Goal: Find specific page/section: Find specific page/section

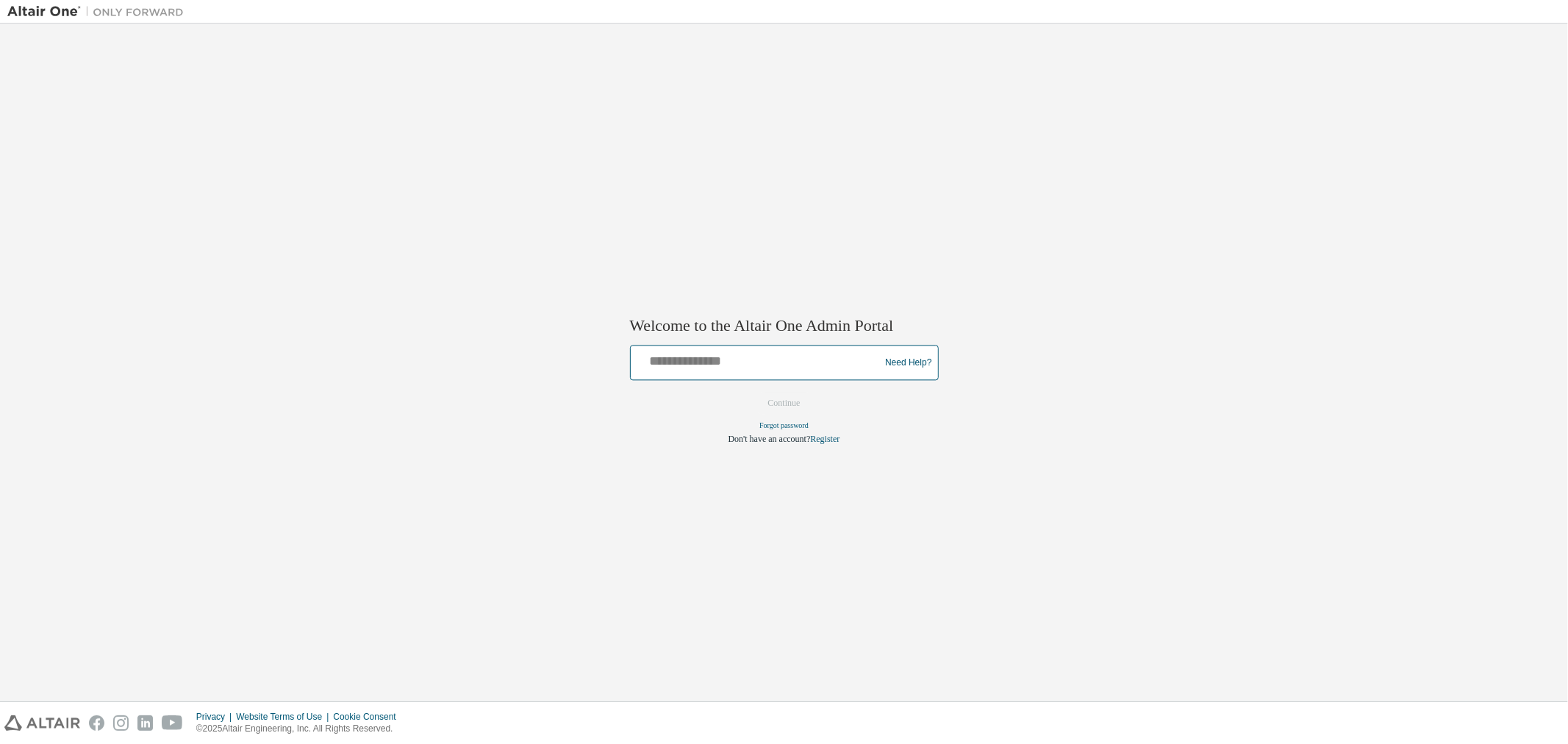
click at [712, 362] on input "text" at bounding box center [757, 359] width 242 height 21
type input "**********"
click at [790, 403] on button "Continue" at bounding box center [784, 404] width 63 height 22
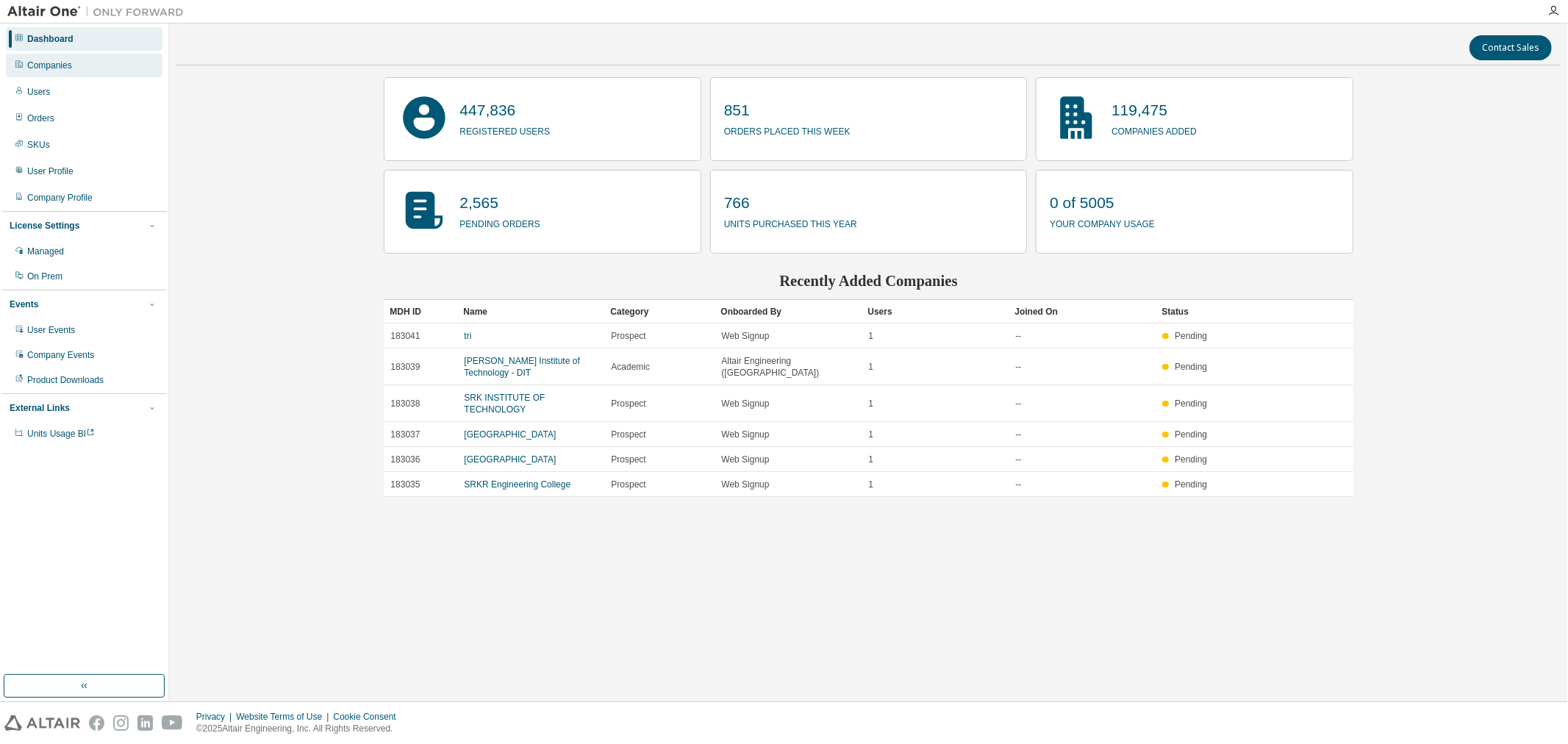
click at [93, 65] on div "Companies" at bounding box center [84, 65] width 157 height 24
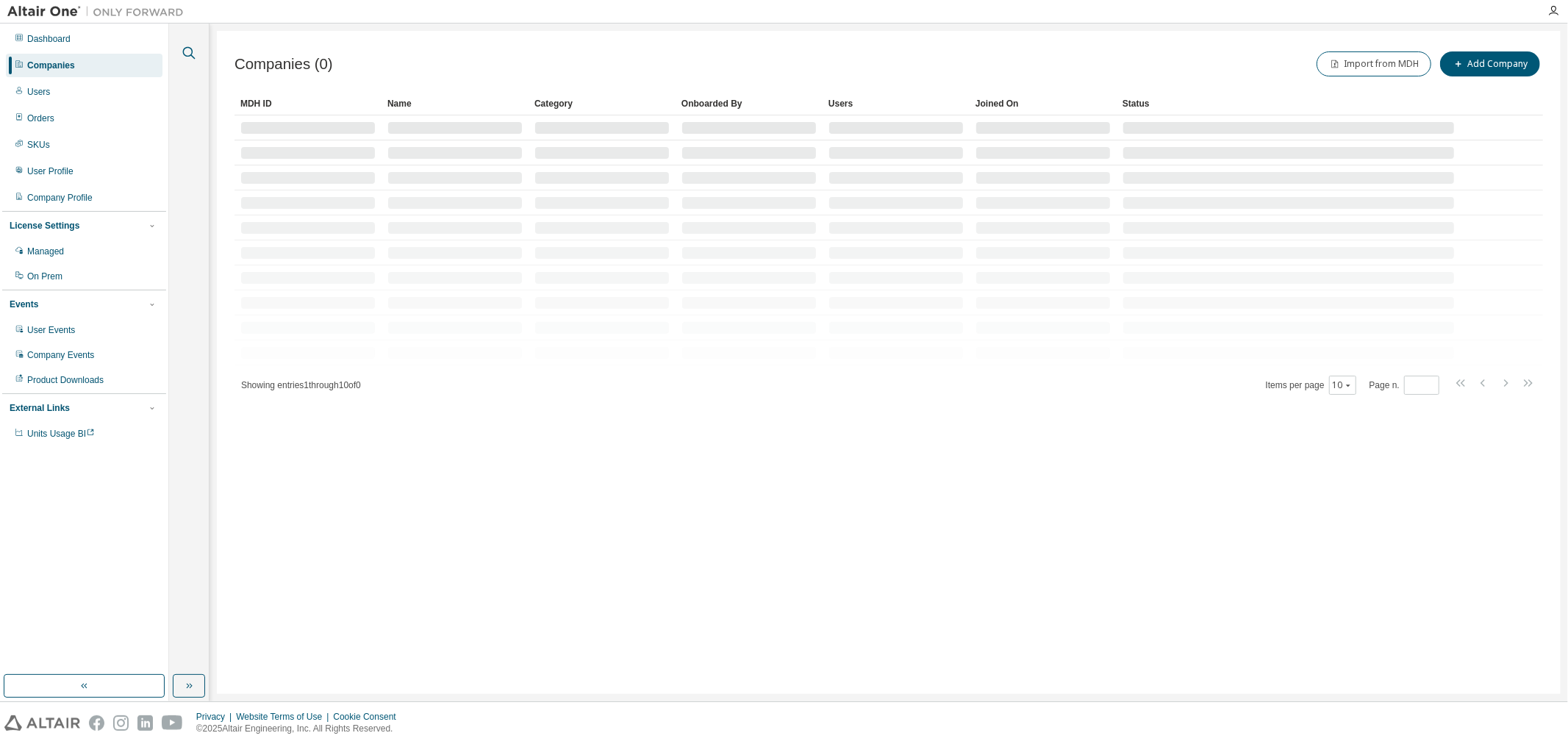
click at [188, 44] on icon "button" at bounding box center [189, 53] width 17 height 17
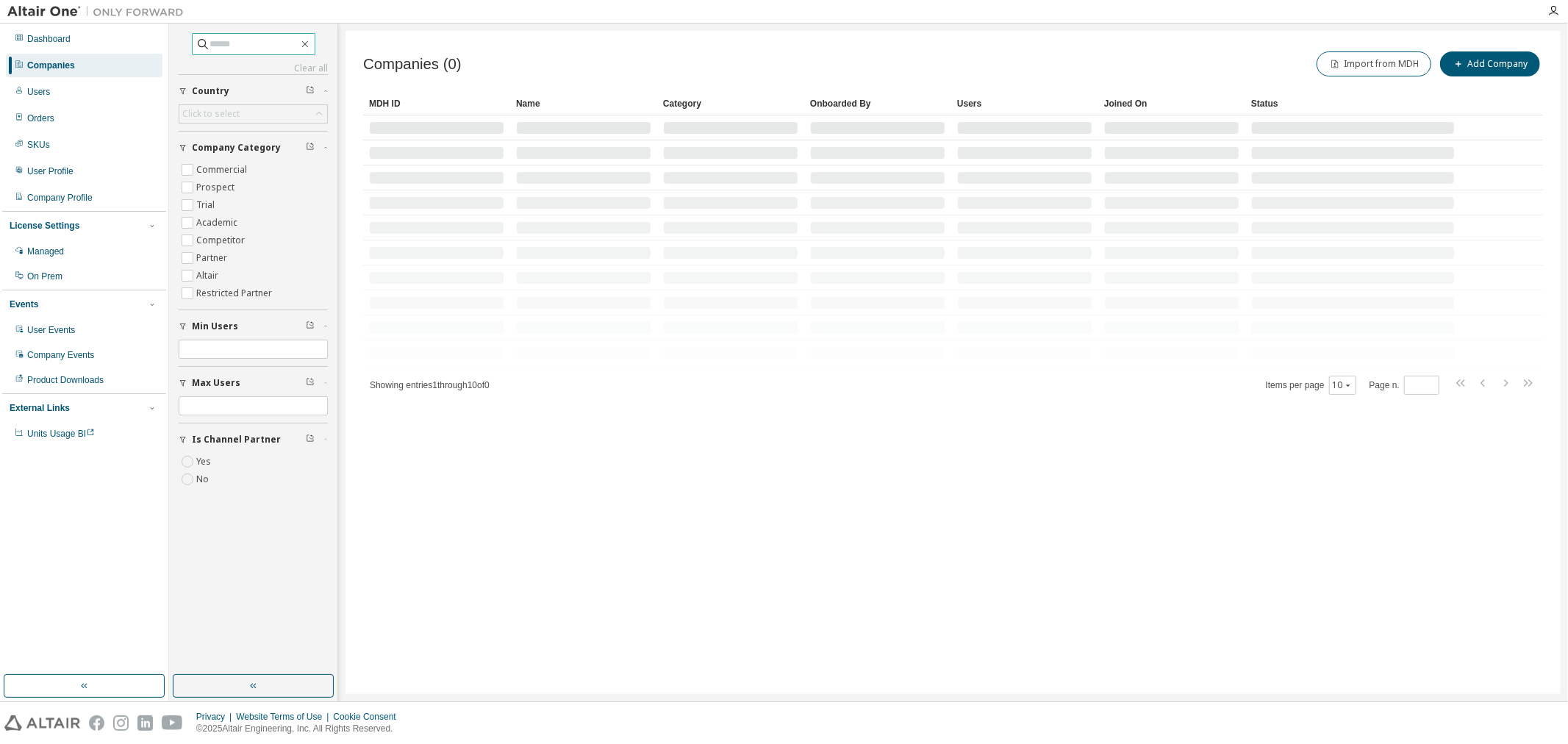
drag, startPoint x: 201, startPoint y: 50, endPoint x: 260, endPoint y: 39, distance: 60.0
click at [210, 48] on input "text" at bounding box center [255, 44] width 88 height 15
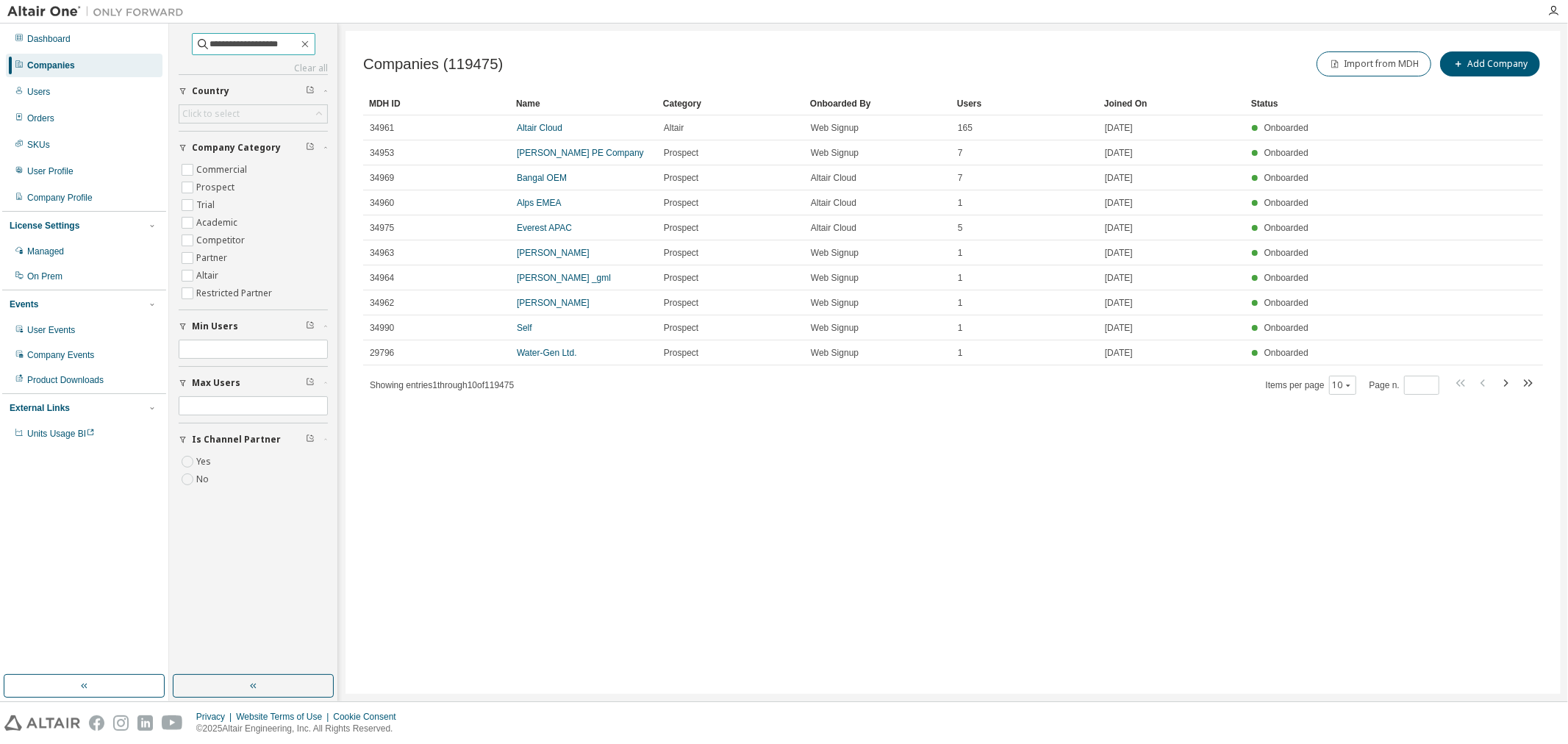
type input "**********"
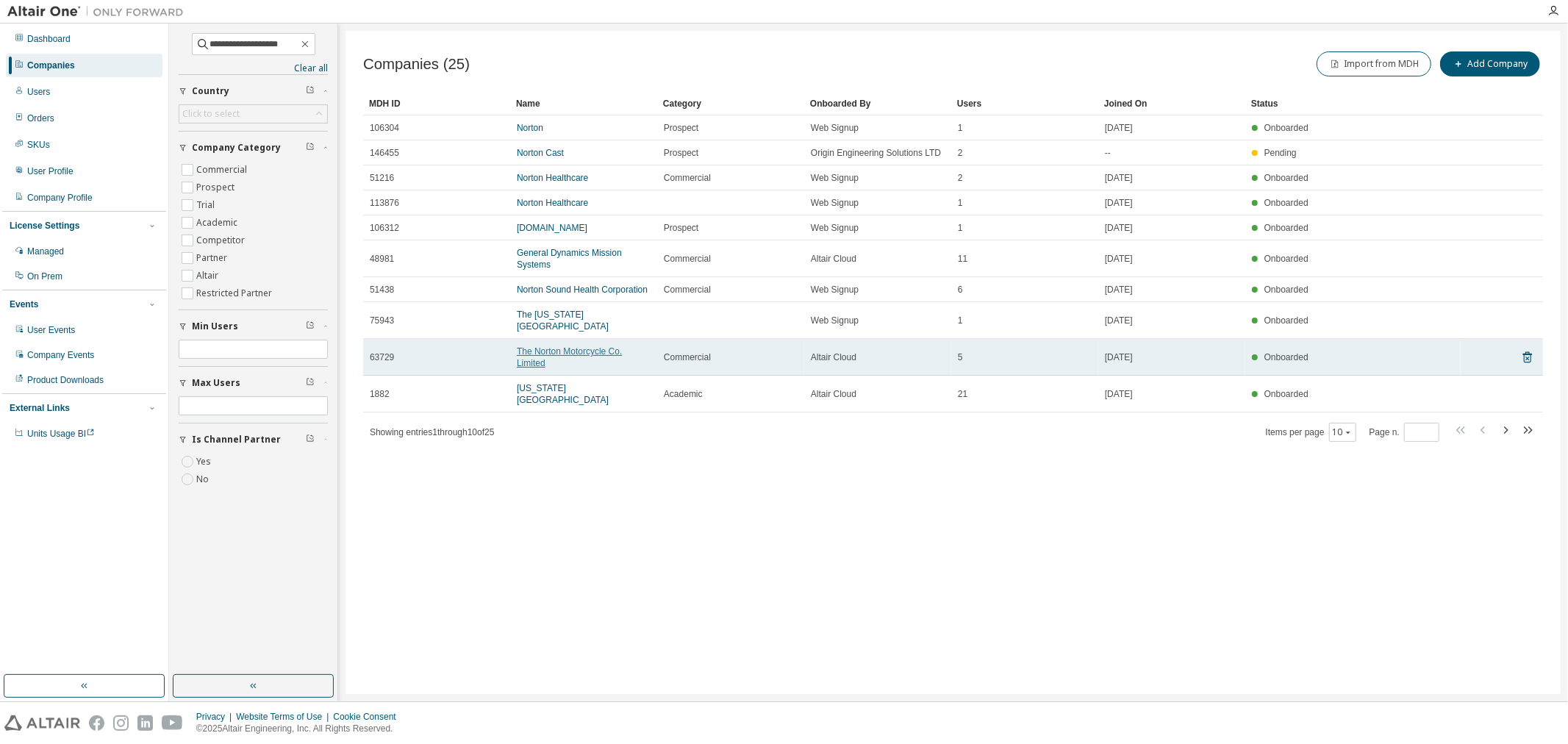
click at [563, 346] on link "The Norton Motorcycle Co. Limited" at bounding box center [569, 357] width 105 height 22
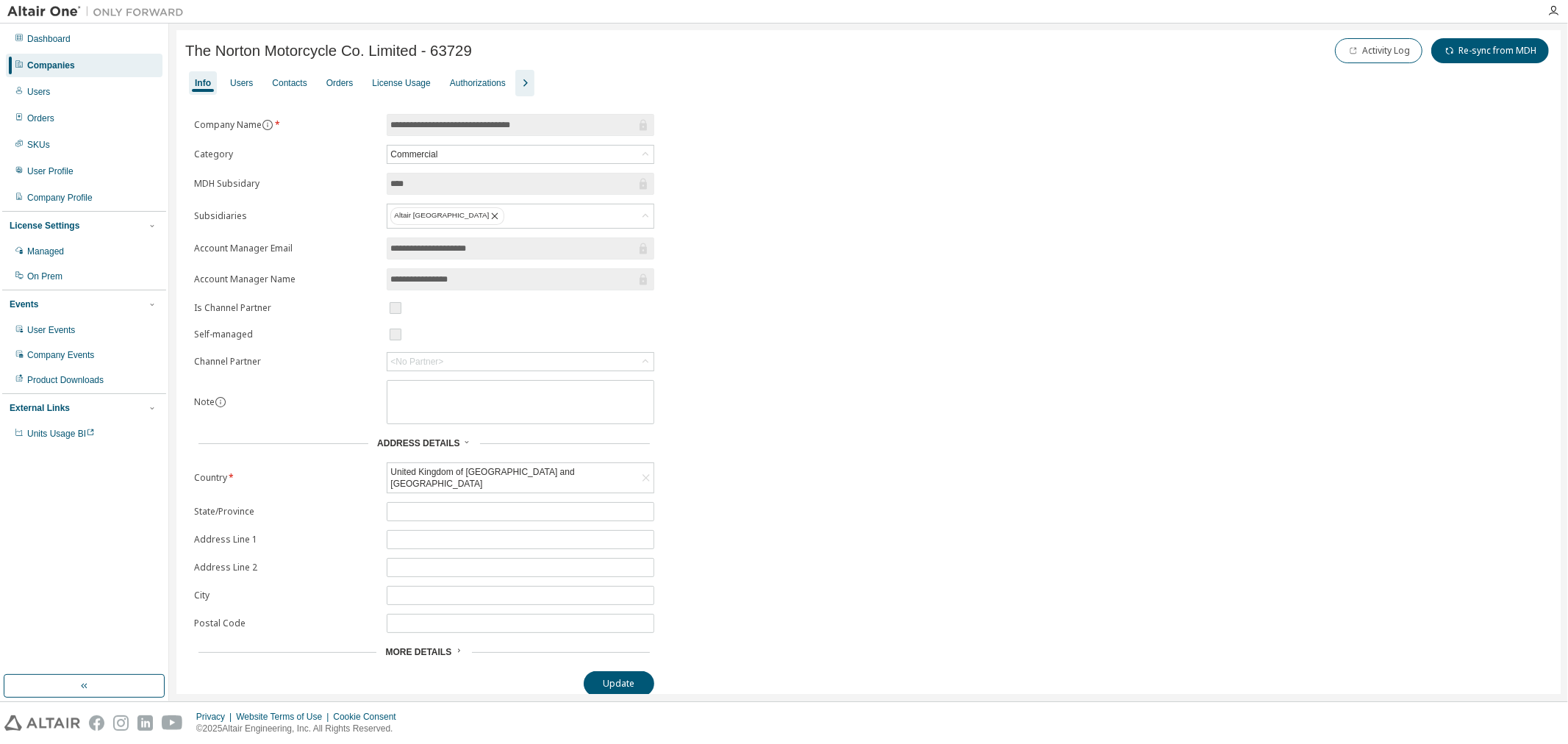
scroll to position [6, 0]
click at [240, 78] on div "Users" at bounding box center [241, 82] width 23 height 12
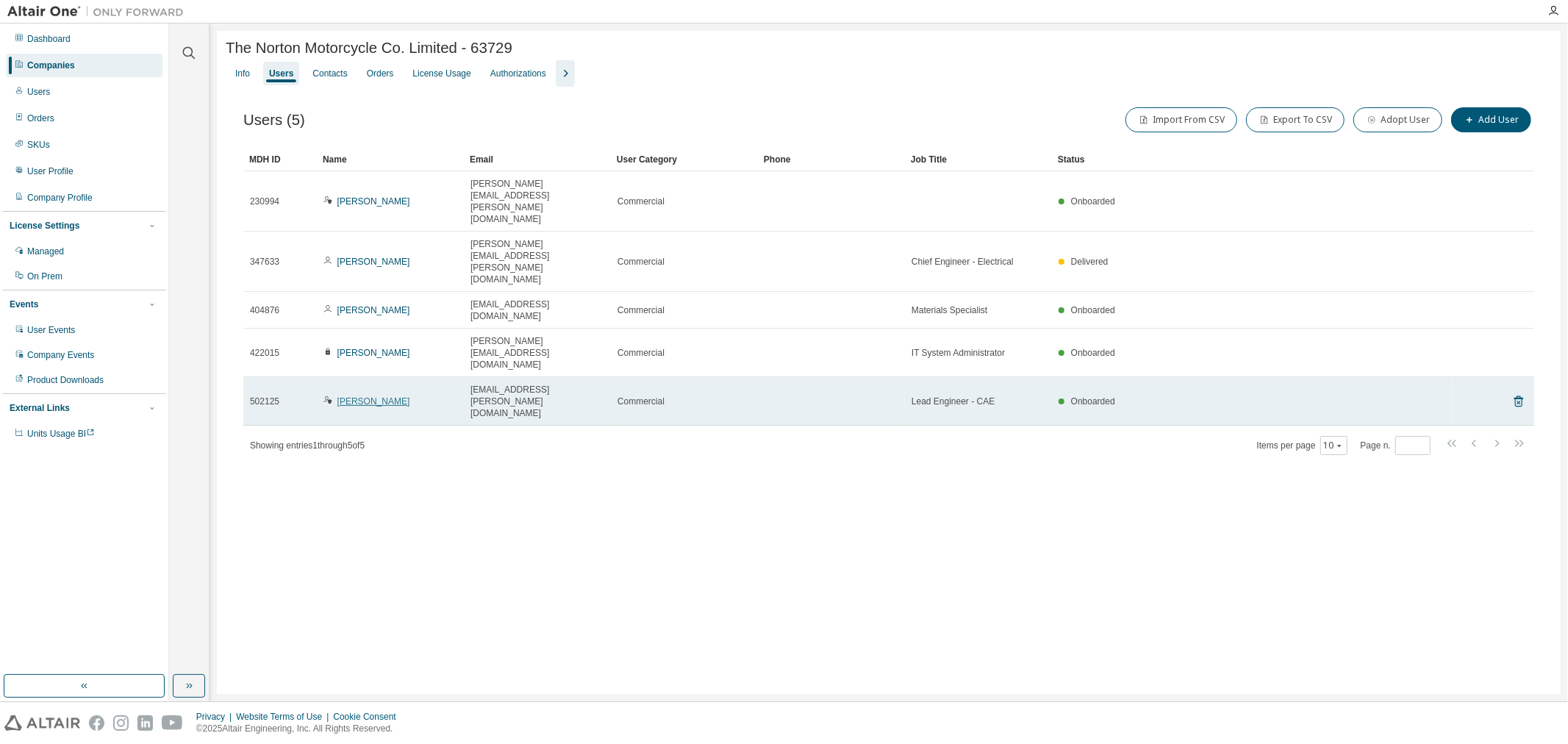
click at [384, 396] on link "[PERSON_NAME]" at bounding box center [373, 401] width 72 height 10
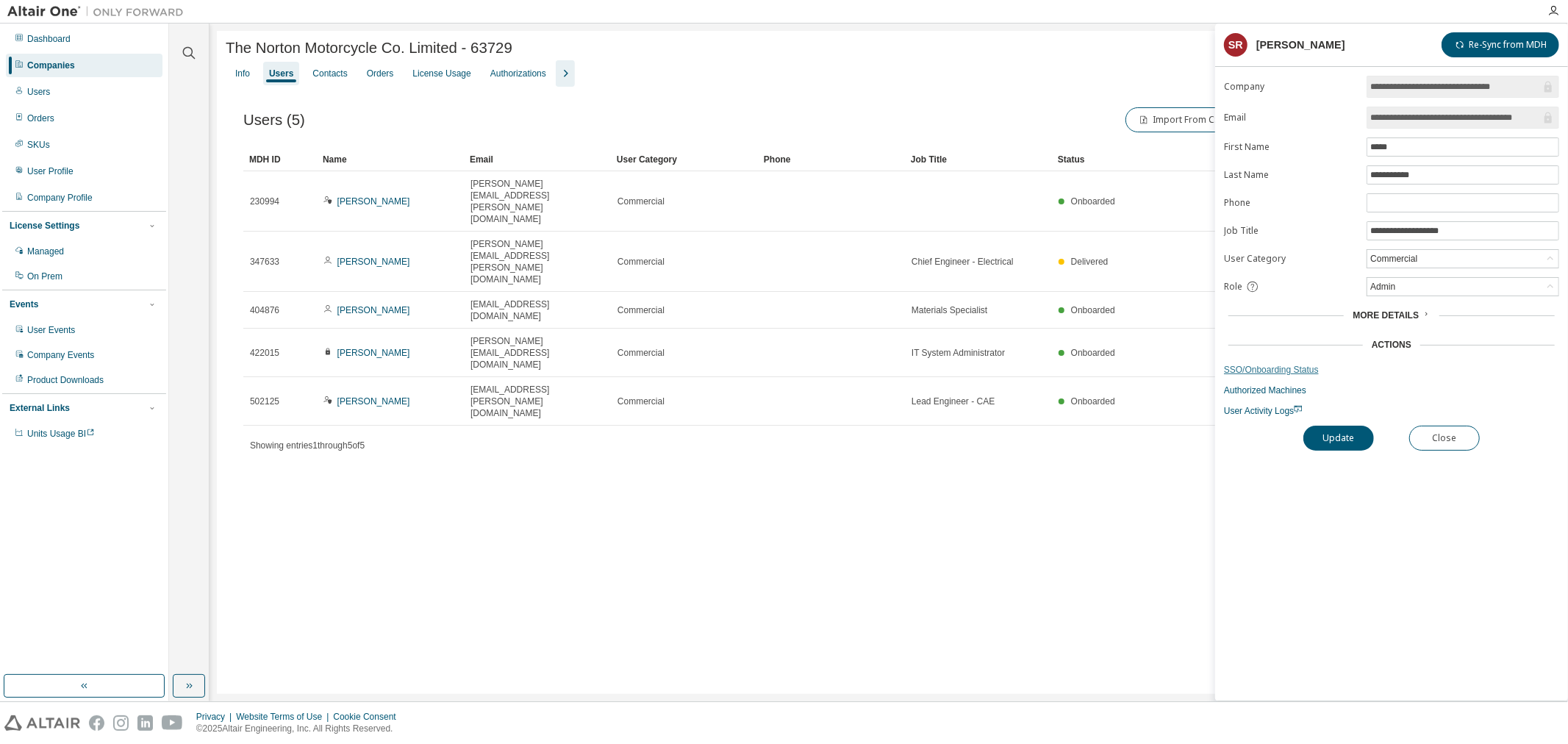
click at [1279, 372] on link "SSO/Onboarding Status" at bounding box center [1391, 370] width 335 height 12
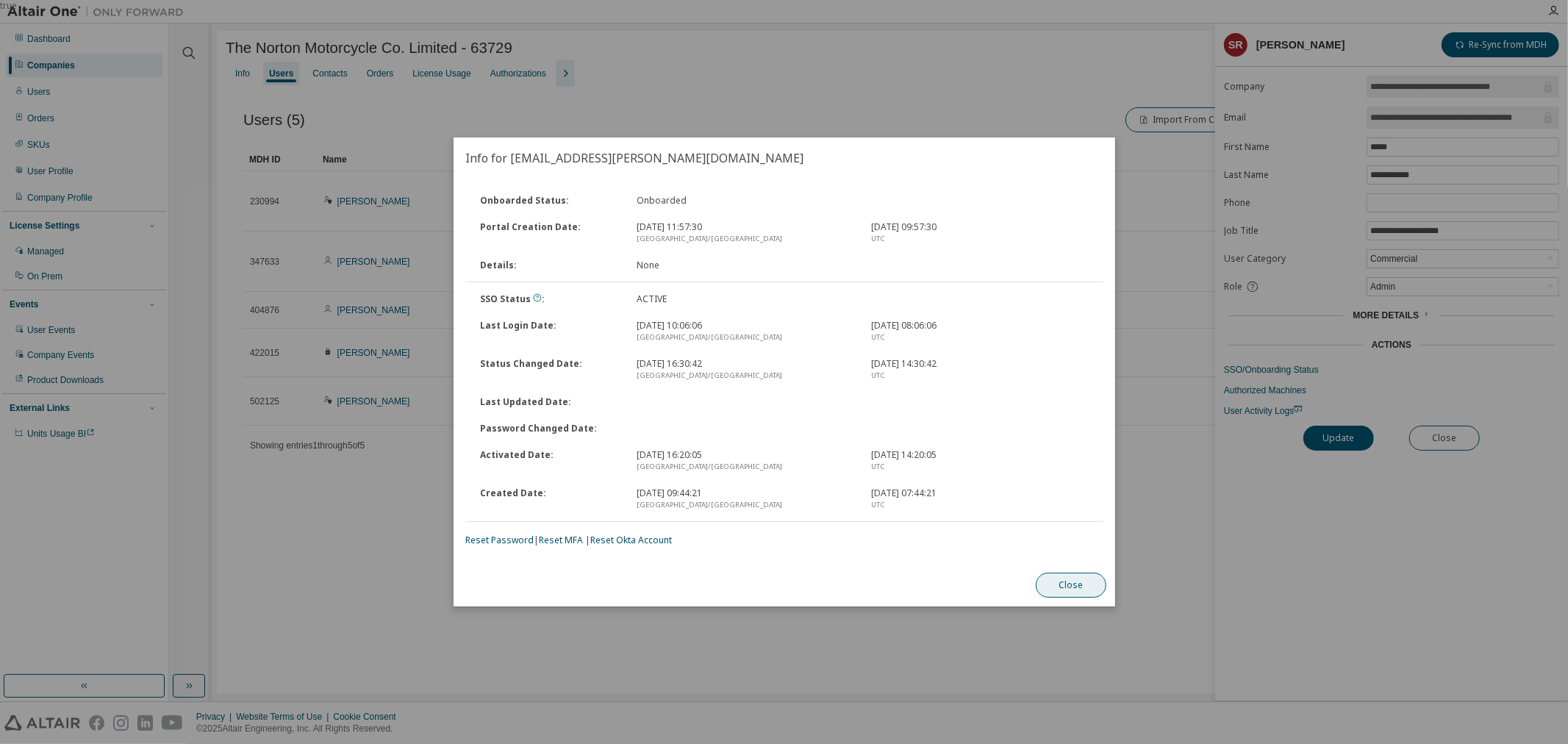
click at [1058, 585] on button "Close" at bounding box center [1071, 586] width 71 height 25
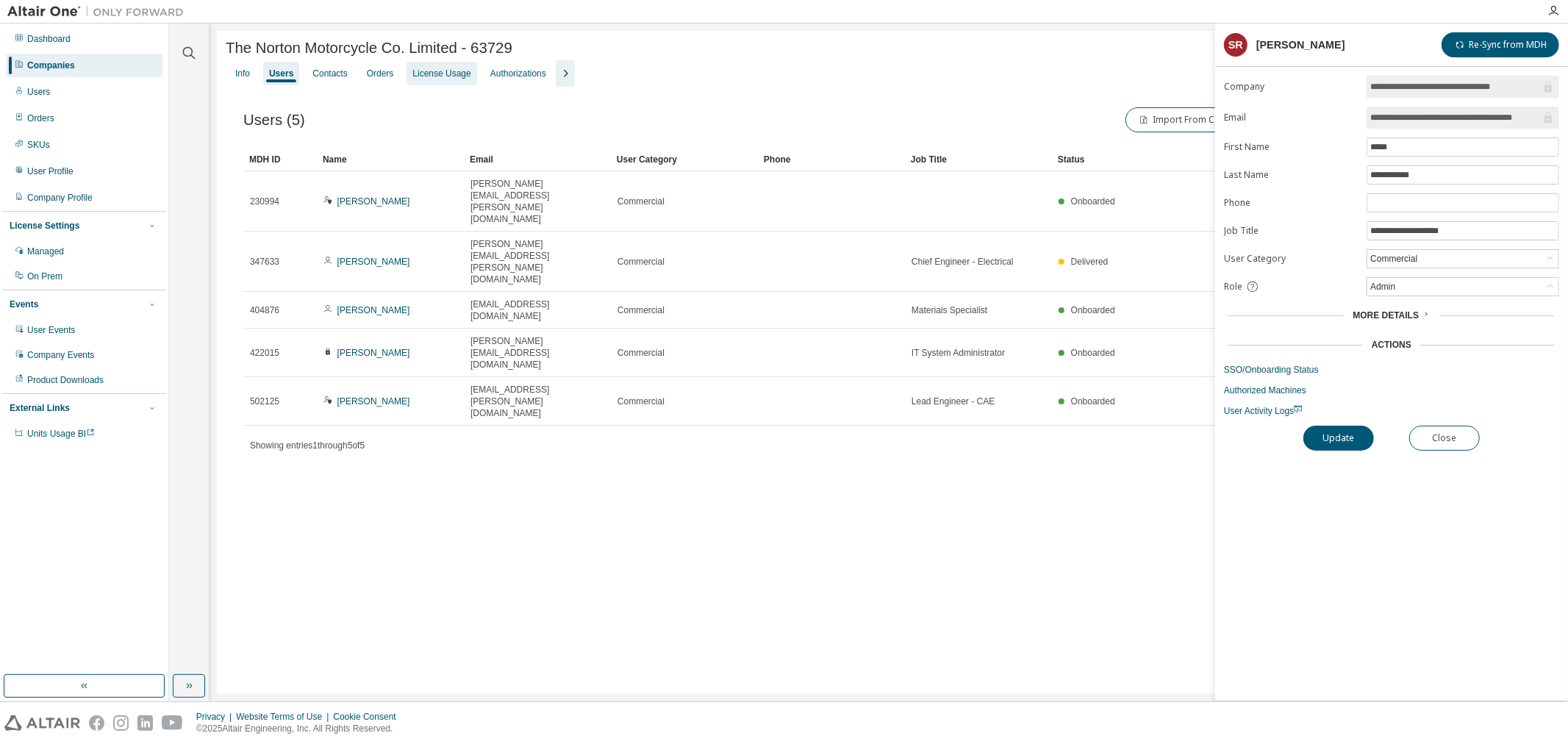
click at [433, 74] on div "License Usage" at bounding box center [441, 73] width 58 height 12
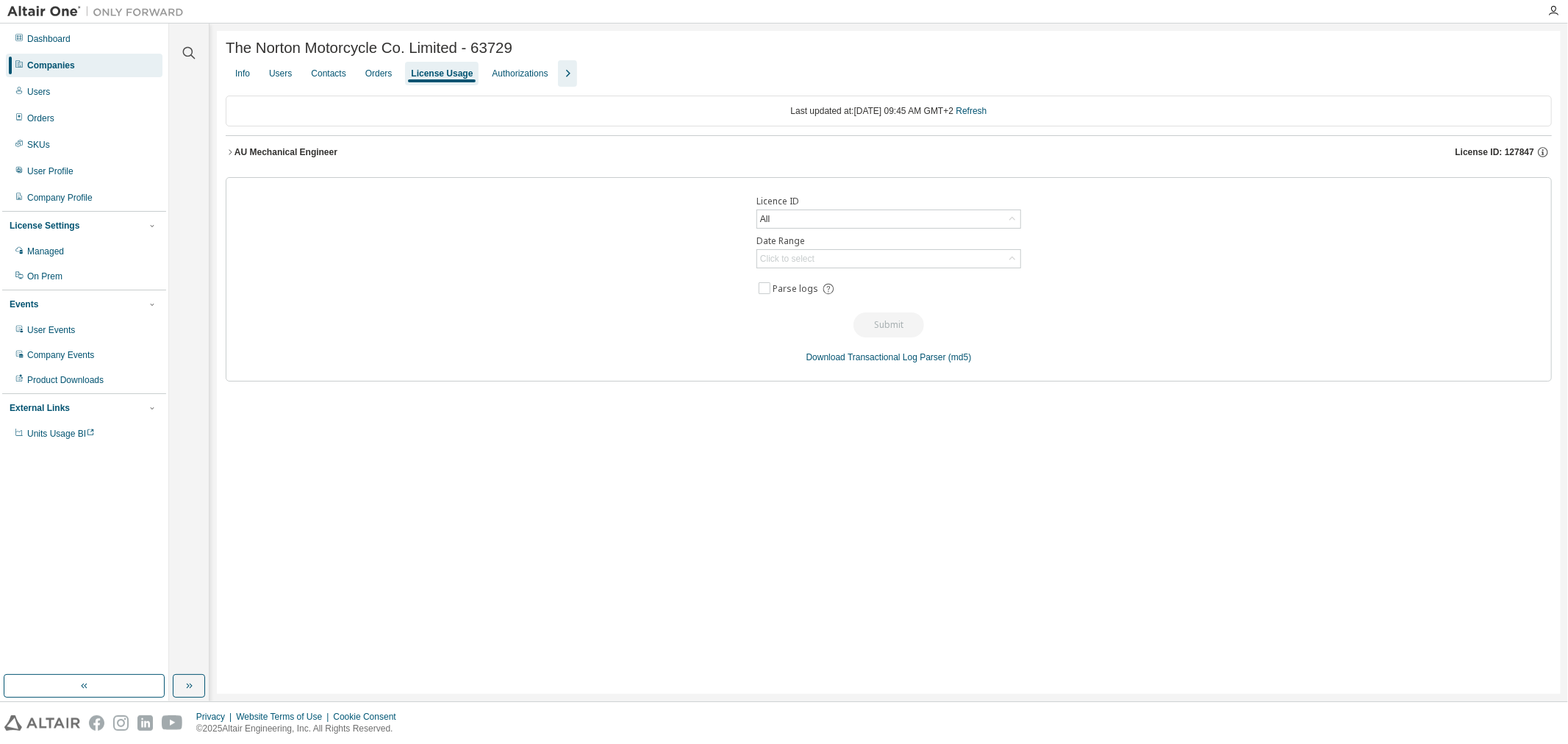
drag, startPoint x: 239, startPoint y: 76, endPoint x: 261, endPoint y: 77, distance: 22.0
click at [240, 76] on div "Info" at bounding box center [243, 73] width 15 height 12
